Goal: Navigation & Orientation: Find specific page/section

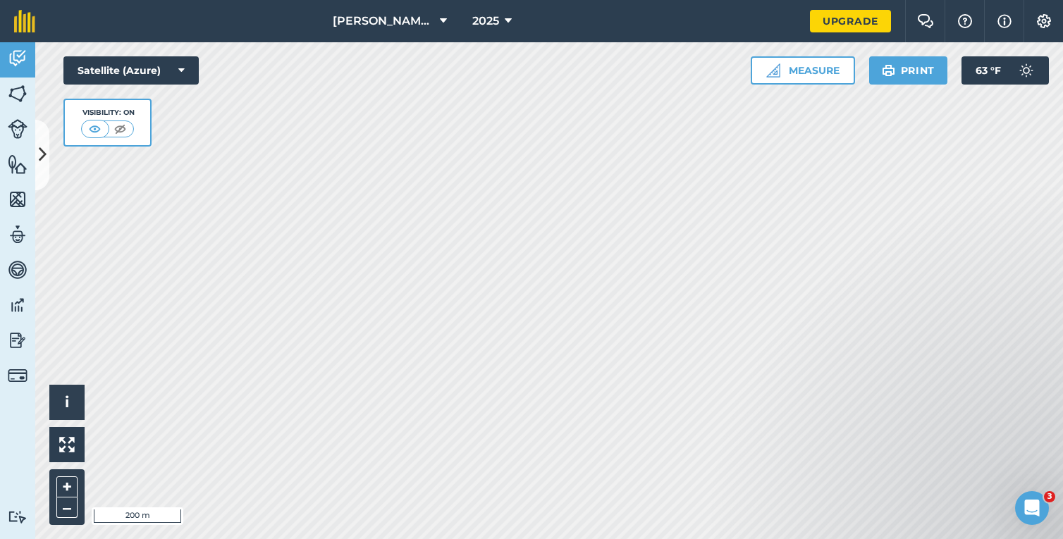
click at [418, 25] on span "[PERSON_NAME]’s [PERSON_NAME] Farm" at bounding box center [383, 21] width 101 height 17
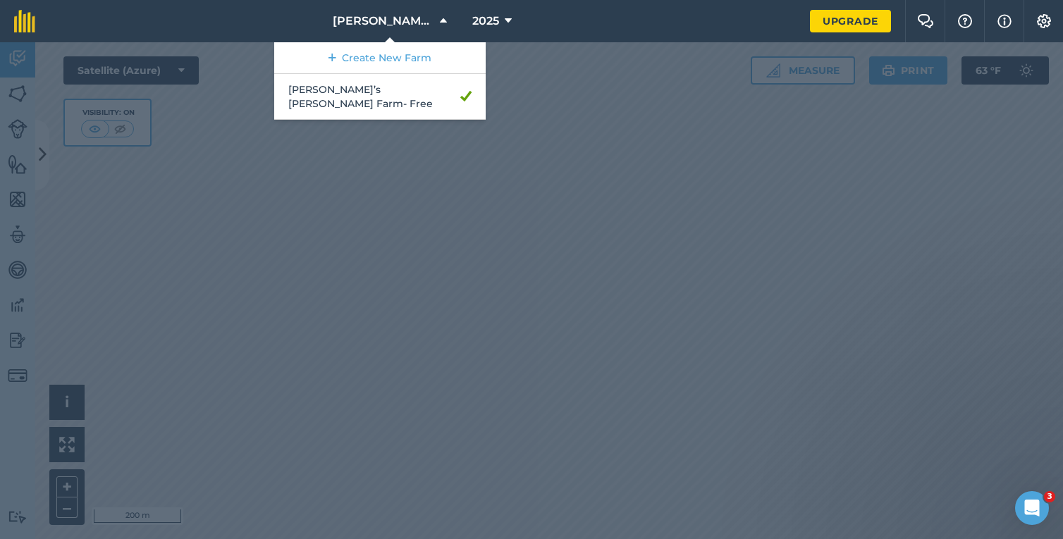
click at [250, 35] on nav "[PERSON_NAME]’s [PERSON_NAME] Farm Create New Farm [PERSON_NAME]’s [PERSON_NAME…" at bounding box center [429, 21] width 760 height 42
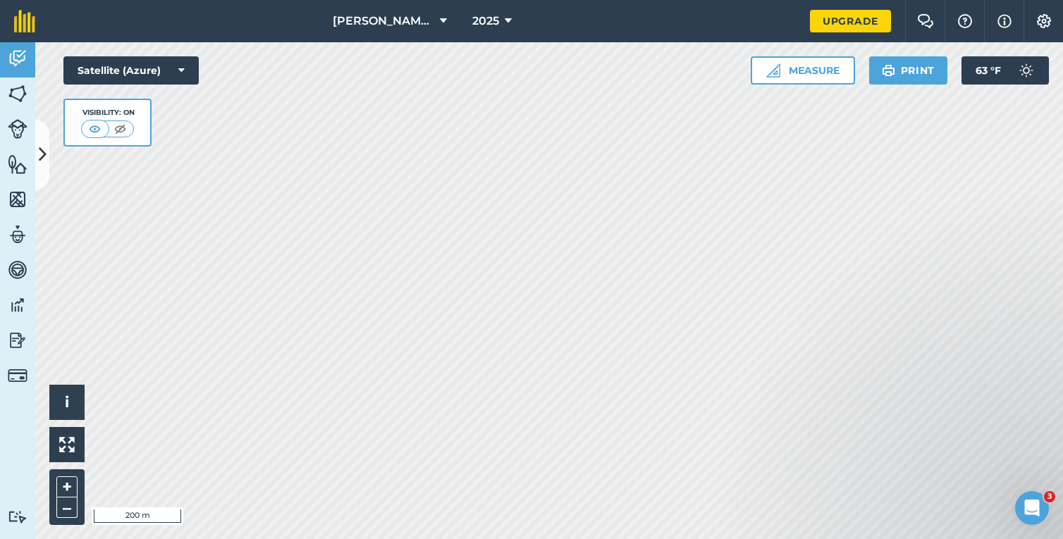
click at [351, 22] on span "[PERSON_NAME]’s [PERSON_NAME] Farm" at bounding box center [383, 21] width 101 height 17
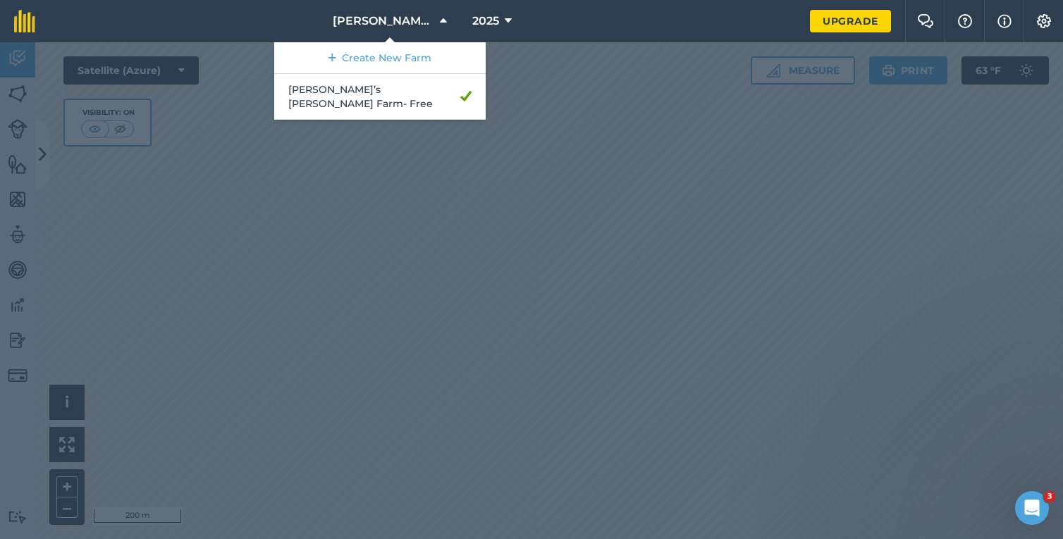
click at [351, 22] on span "[PERSON_NAME]’s [PERSON_NAME] Farm" at bounding box center [383, 21] width 101 height 17
